Goal: Task Accomplishment & Management: Manage account settings

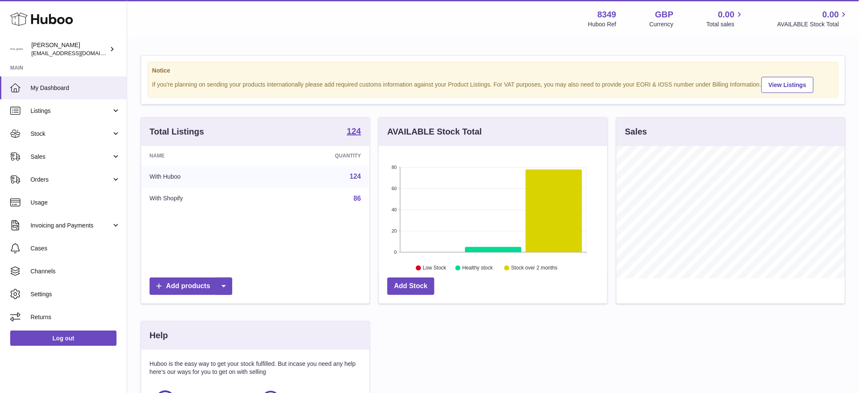
scroll to position [132, 229]
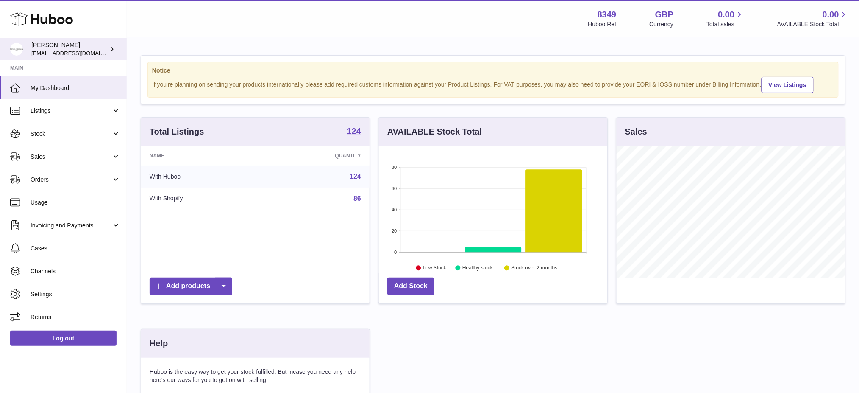
click at [42, 50] on span "[EMAIL_ADDRESS][DOMAIN_NAME]" at bounding box center [77, 53] width 93 height 7
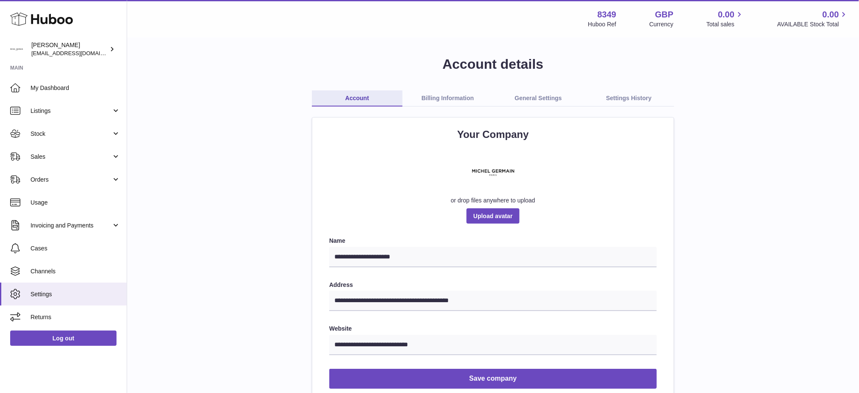
click at [462, 93] on link "Billing Information" at bounding box center [448, 98] width 91 height 16
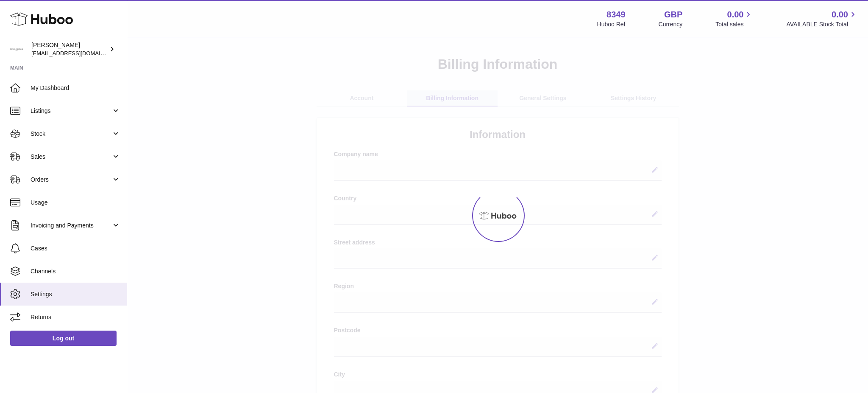
select select
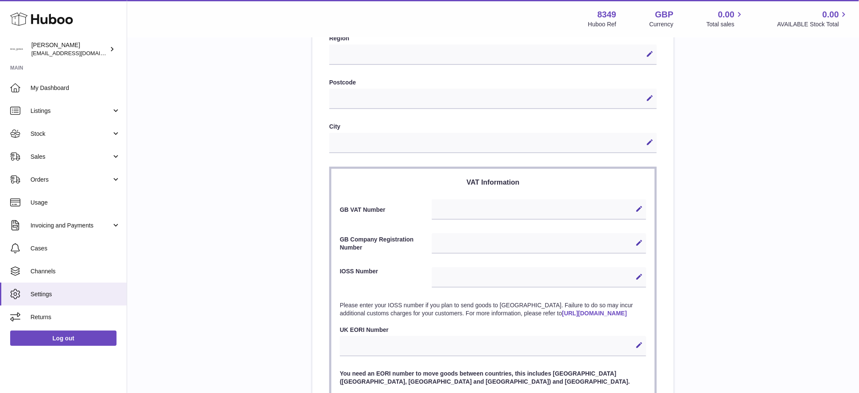
scroll to position [367, 0]
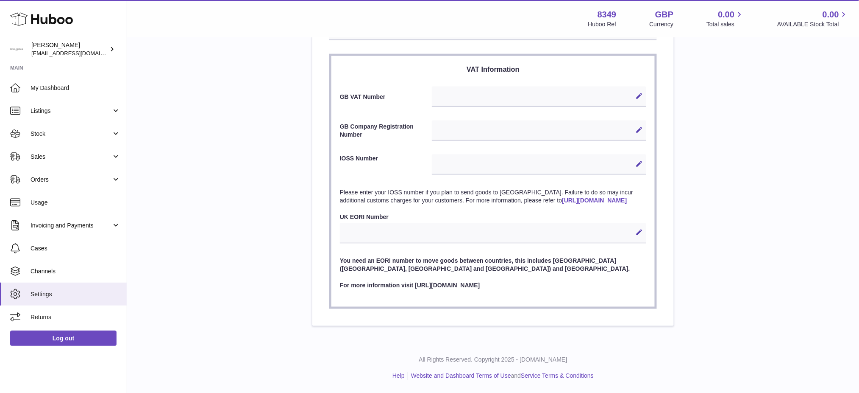
click at [601, 11] on strong "8349" at bounding box center [607, 14] width 19 height 11
copy strong "8349"
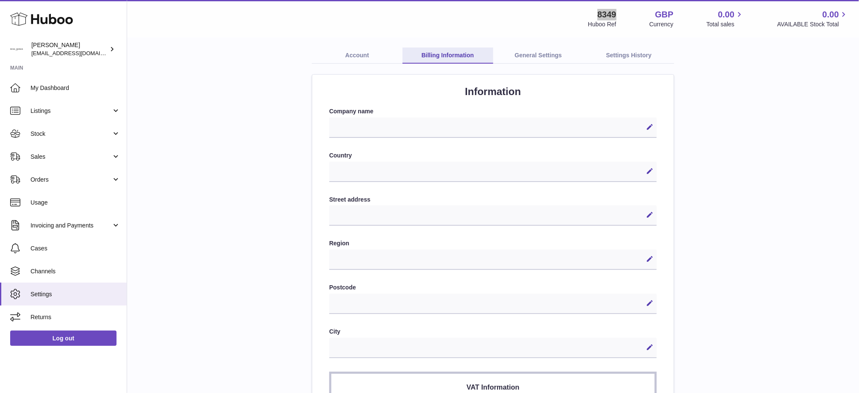
scroll to position [0, 0]
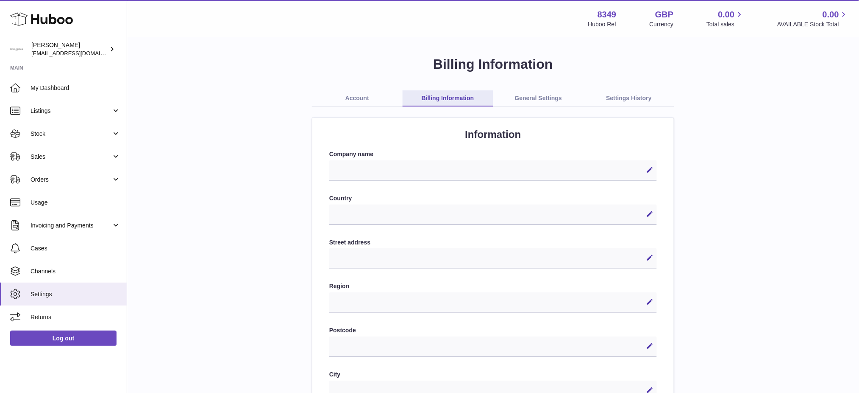
click at [765, 195] on div "**********" at bounding box center [493, 370] width 705 height 631
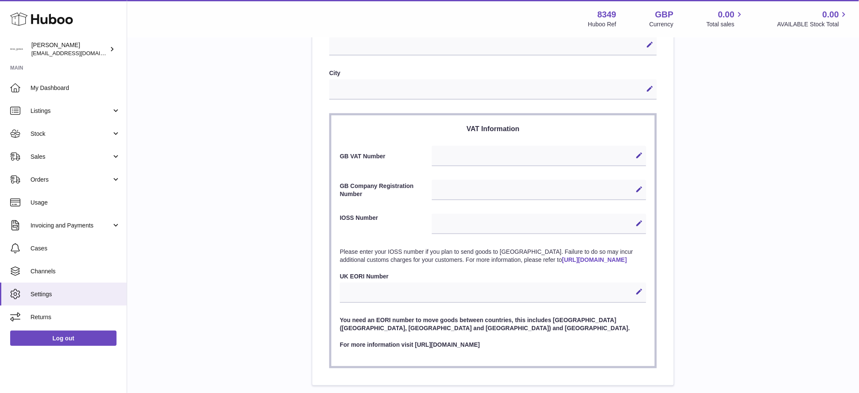
scroll to position [254, 0]
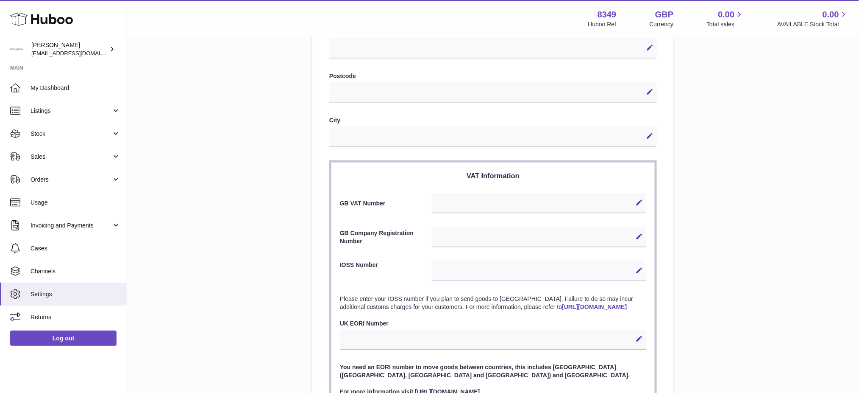
click at [742, 271] on div "**********" at bounding box center [493, 116] width 705 height 631
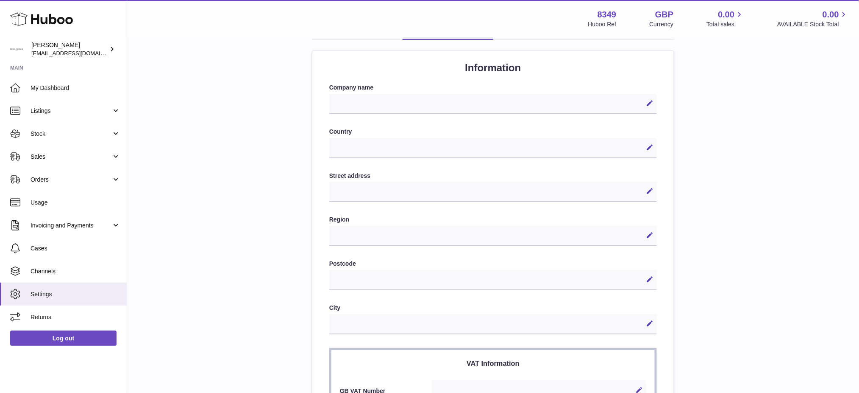
scroll to position [0, 0]
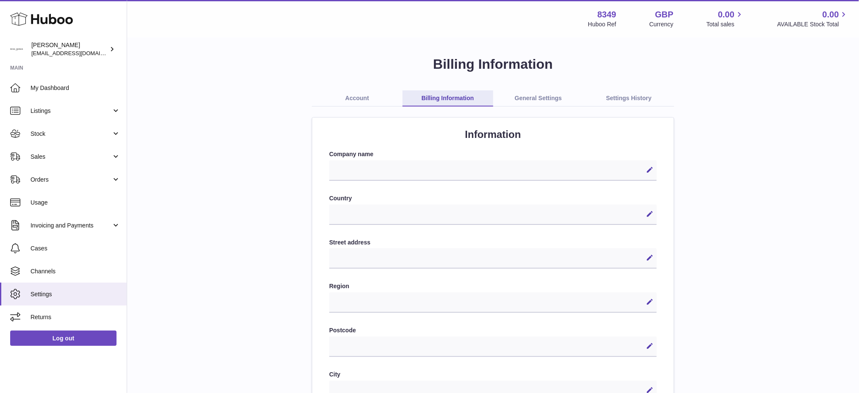
click at [363, 95] on link "Account" at bounding box center [357, 98] width 91 height 16
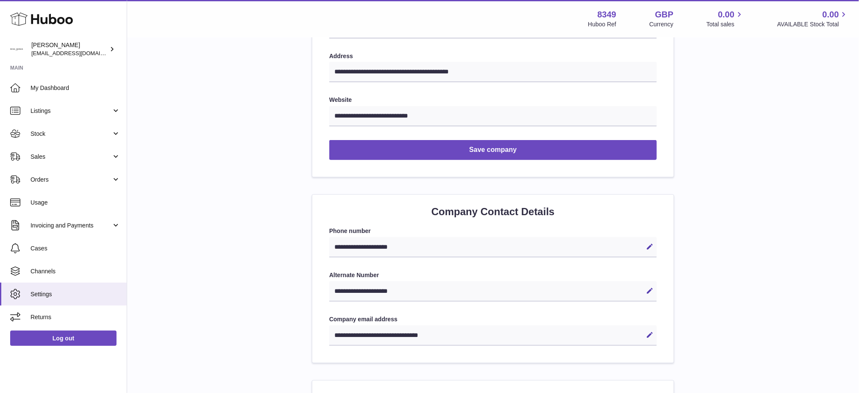
scroll to position [110, 0]
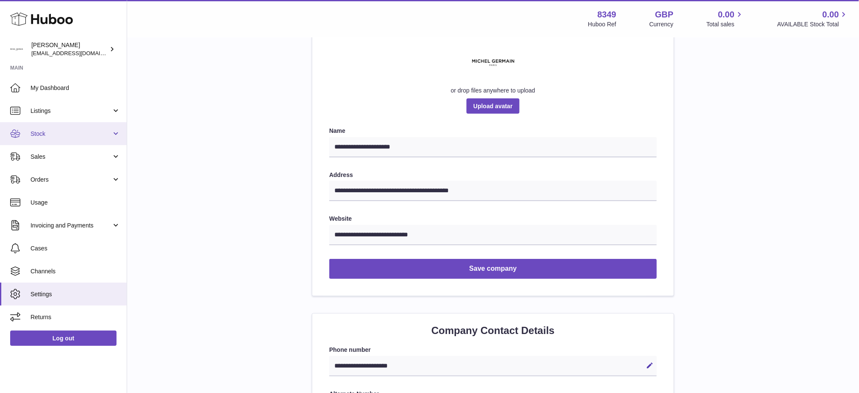
click at [48, 131] on span "Stock" at bounding box center [71, 134] width 81 height 8
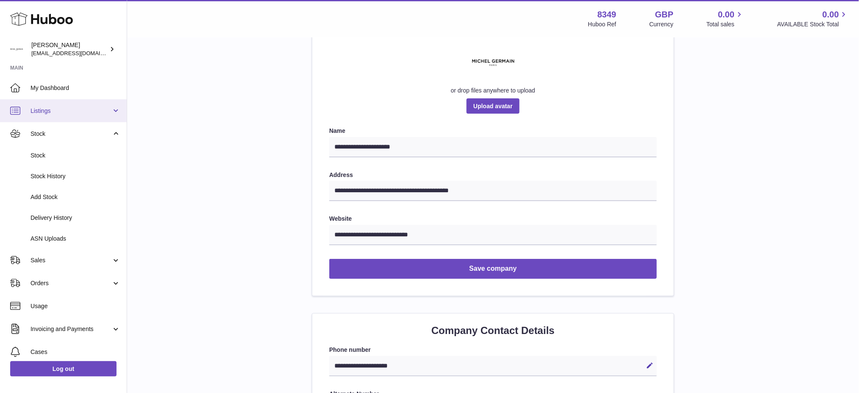
click at [62, 111] on span "Listings" at bounding box center [71, 111] width 81 height 8
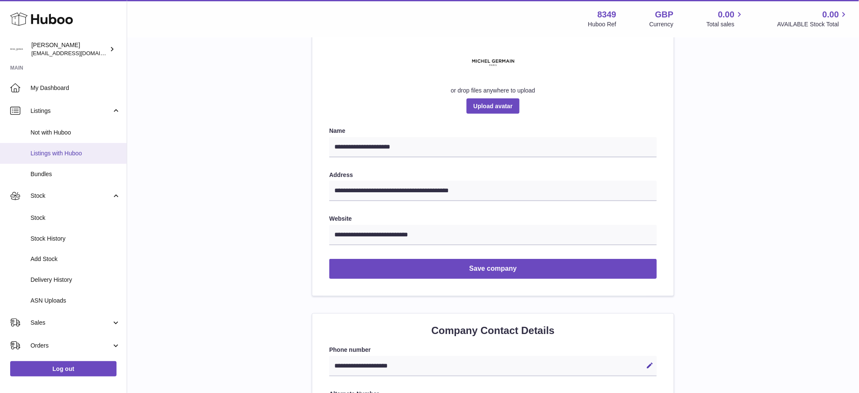
click at [58, 153] on span "Listings with Huboo" at bounding box center [76, 153] width 90 height 8
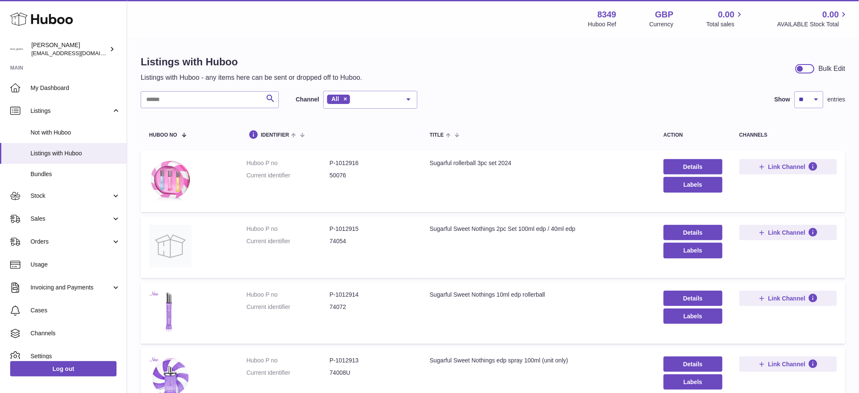
click at [676, 165] on link "Details" at bounding box center [693, 166] width 59 height 15
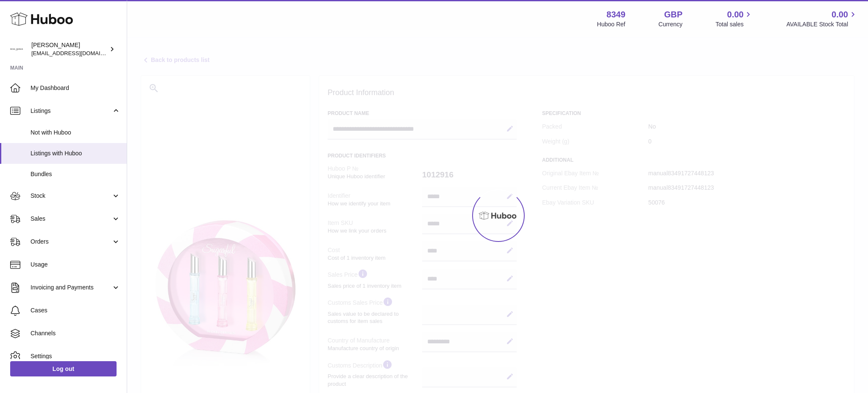
select select "**"
select select "****"
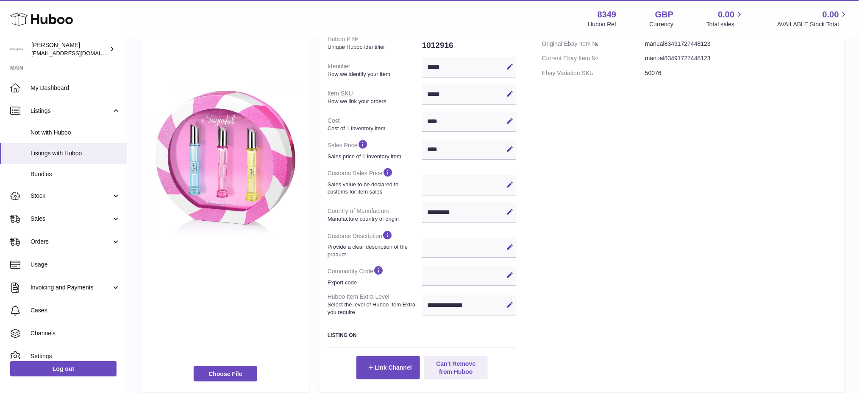
scroll to position [83, 0]
